Goal: Information Seeking & Learning: Learn about a topic

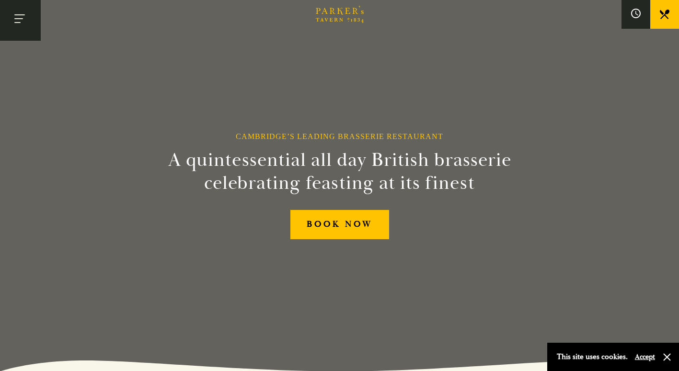
click at [21, 17] on button "Toggle navigation" at bounding box center [20, 20] width 41 height 41
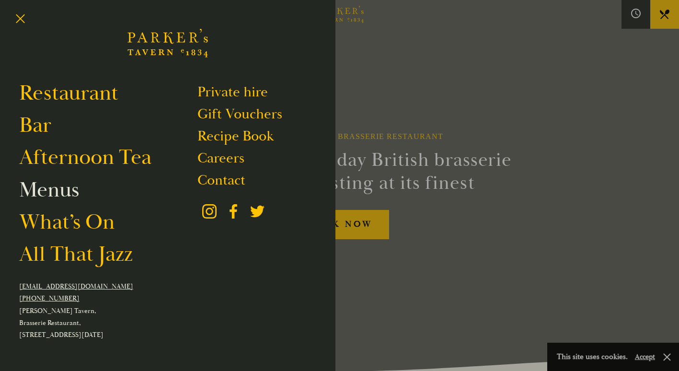
click at [52, 195] on link "Menus" at bounding box center [49, 189] width 60 height 27
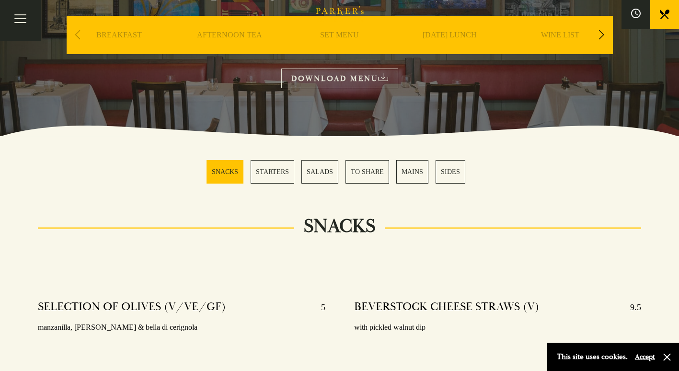
scroll to position [151, 0]
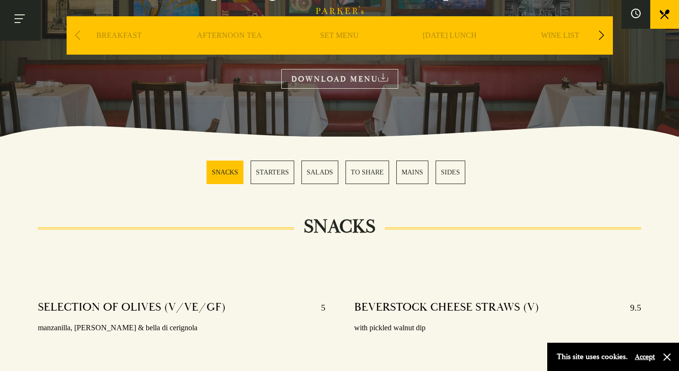
click at [21, 15] on button "Toggle navigation" at bounding box center [20, 20] width 41 height 41
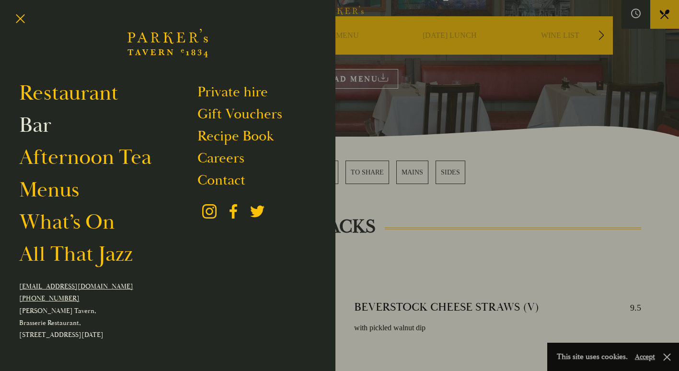
click at [34, 127] on link "Bar" at bounding box center [35, 125] width 32 height 27
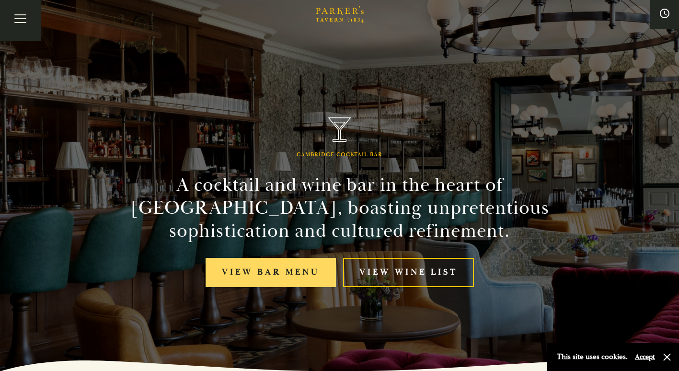
click at [257, 279] on link "View bar menu" at bounding box center [271, 272] width 130 height 29
click at [277, 262] on link "View bar menu" at bounding box center [271, 272] width 130 height 29
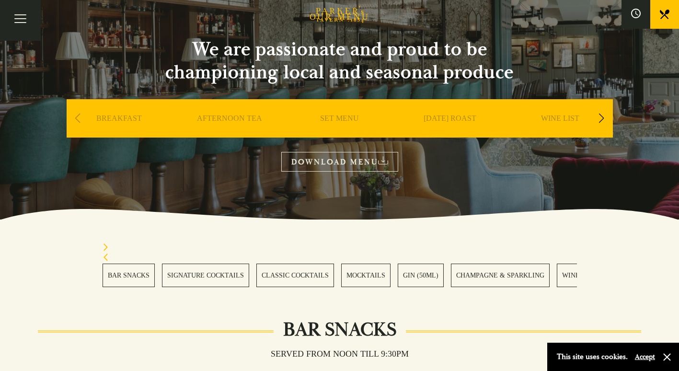
scroll to position [70, 0]
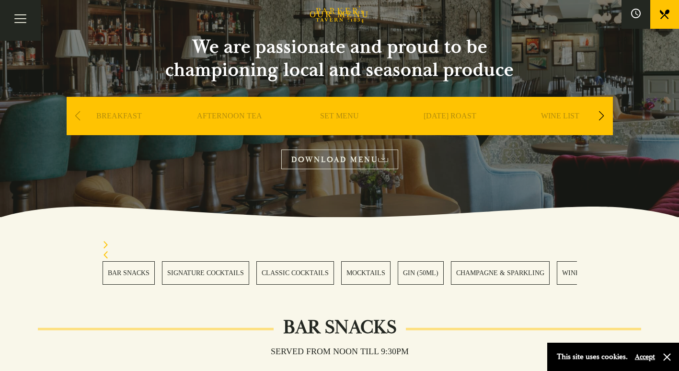
click at [226, 274] on link "SIGNATURE COCKTAILS" at bounding box center [205, 272] width 87 height 23
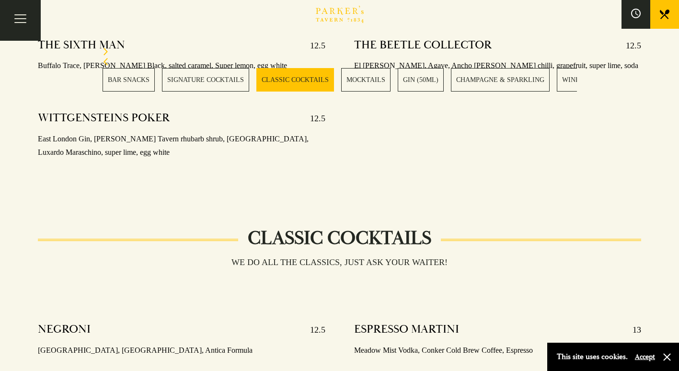
scroll to position [1184, 0]
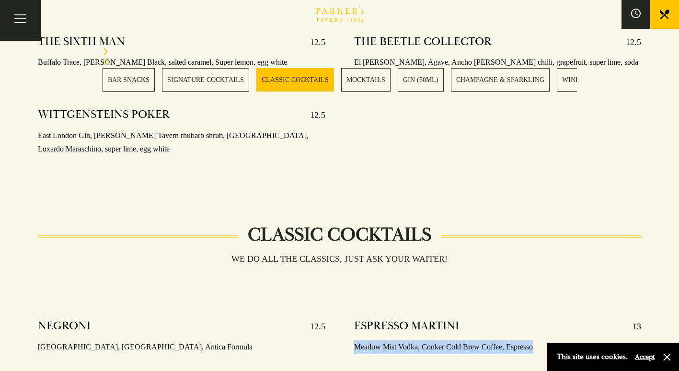
drag, startPoint x: 354, startPoint y: 332, endPoint x: 534, endPoint y: 330, distance: 180.7
click at [534, 340] on p "Meadow Mist Vodka, Conker Cold Brew Coffee, Espresso" at bounding box center [497, 347] width 287 height 14
copy p "Meadow Mist Vodka, Conker Cold Brew Coffee, Espresso"
click at [359, 78] on link "MOCKTAILS" at bounding box center [365, 79] width 49 height 23
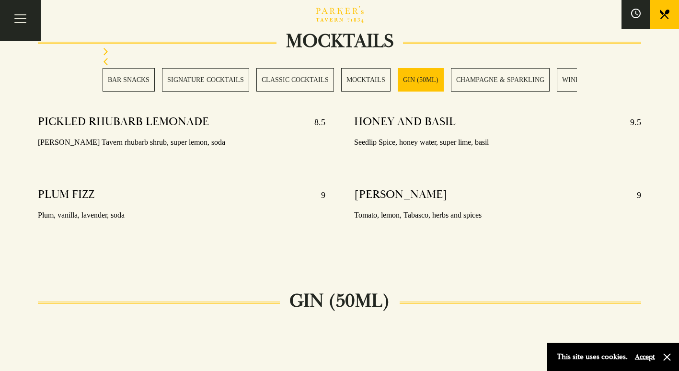
scroll to position [1720, 0]
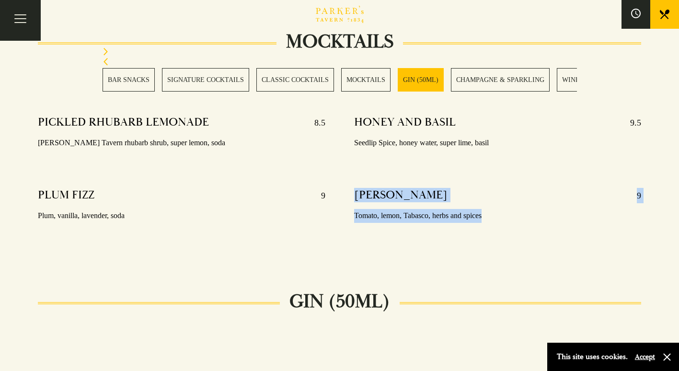
drag, startPoint x: 482, startPoint y: 201, endPoint x: 354, endPoint y: 178, distance: 130.4
click at [354, 181] on div "VIRGIN MARY 9 Tomato, lemon, Tabasco, herbs and spices" at bounding box center [497, 205] width 287 height 49
copy div "VIRGIN MARY 9 Tomato, lemon, Tabasco, herbs and spices"
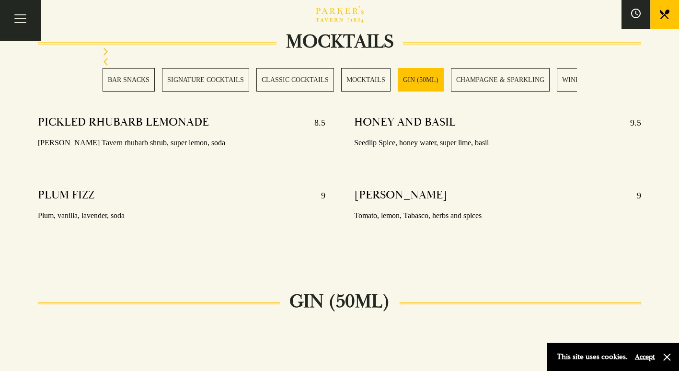
click at [103, 52] on icon "Next slide" at bounding box center [106, 52] width 7 height 8
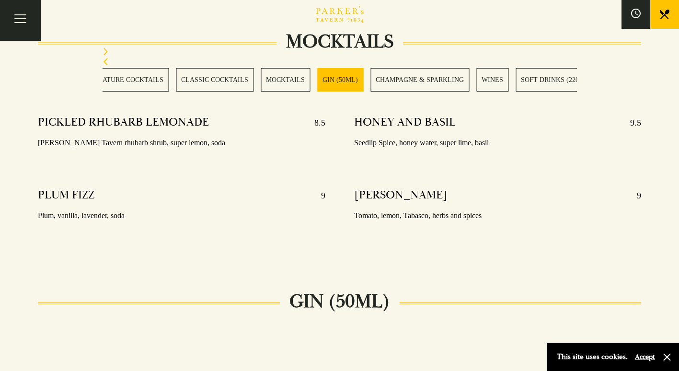
click at [103, 52] on icon "Next slide" at bounding box center [106, 52] width 7 height 8
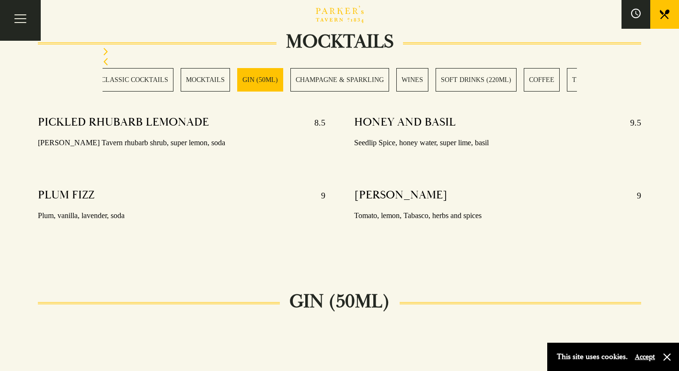
click at [103, 52] on icon "Next slide" at bounding box center [106, 52] width 7 height 8
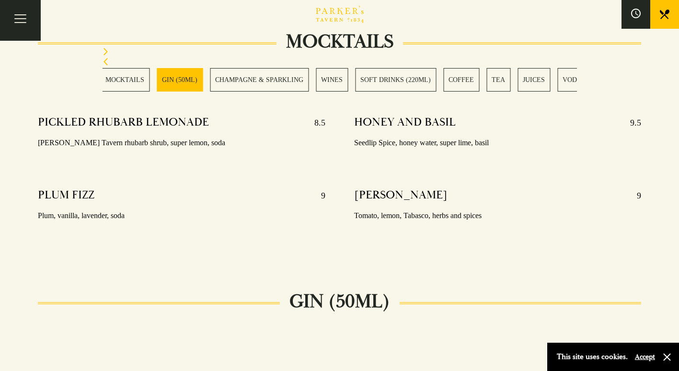
click at [103, 52] on icon "Next slide" at bounding box center [106, 52] width 7 height 8
click at [102, 52] on div "BAR SNACKS SIGNATURE COCKTAILS CLASSIC COCKTAILS MOCKTAILS GIN (50ML) CHAMPAGNE…" at bounding box center [339, 70] width 503 height 44
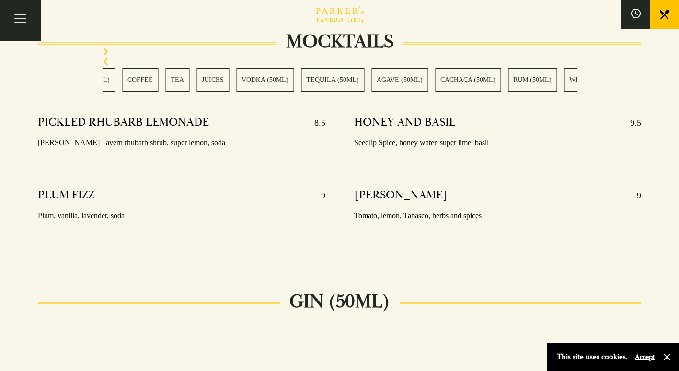
click at [102, 52] on div "BAR SNACKS SIGNATURE COCKTAILS CLASSIC COCKTAILS MOCKTAILS GIN (50ML) CHAMPAGNE…" at bounding box center [339, 70] width 503 height 44
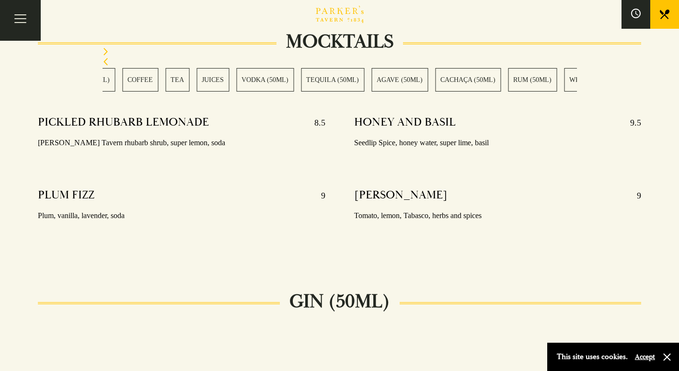
click at [106, 52] on icon "Next slide" at bounding box center [106, 52] width 7 height 8
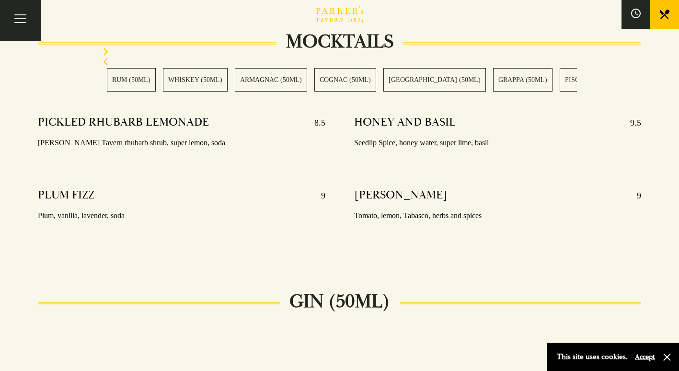
click at [106, 52] on icon "Next slide" at bounding box center [106, 52] width 7 height 8
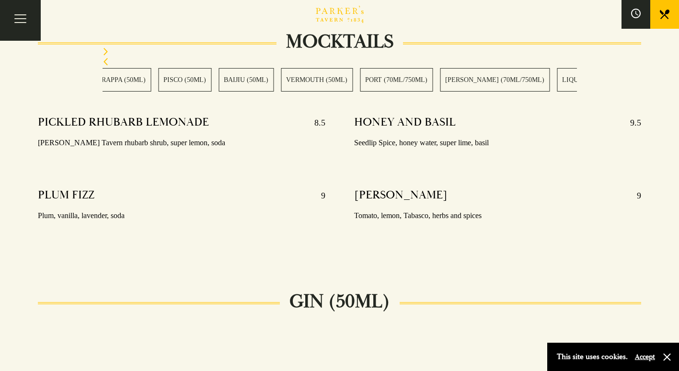
click at [106, 52] on icon "Next slide" at bounding box center [106, 52] width 7 height 8
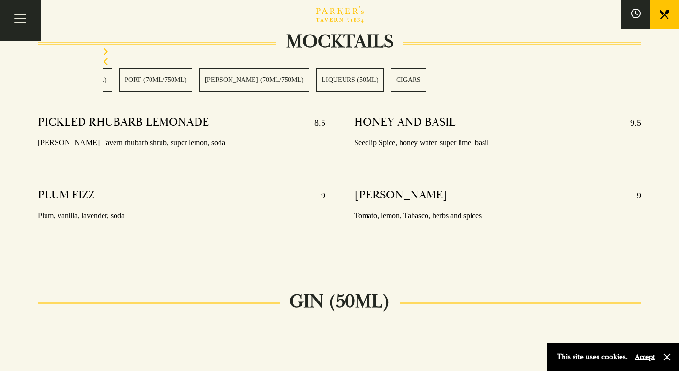
click at [106, 52] on icon "Next slide" at bounding box center [106, 52] width 7 height 8
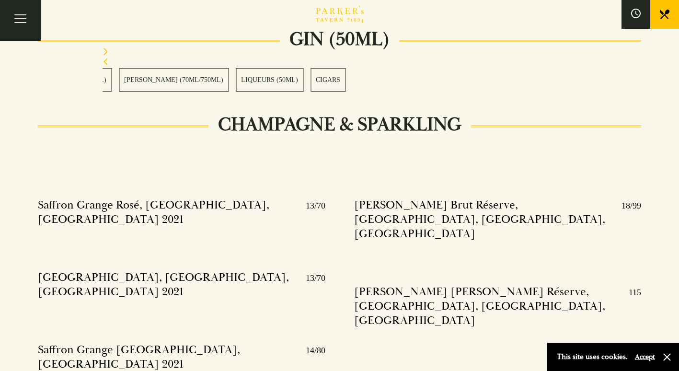
scroll to position [1984, 0]
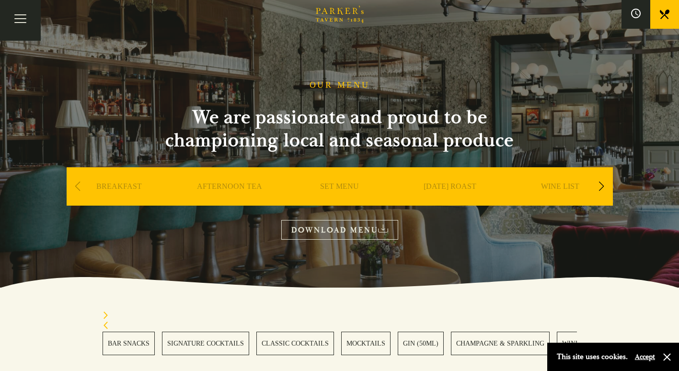
click at [341, 232] on link "DOWNLOAD MENU" at bounding box center [339, 230] width 117 height 20
